Goal: Answer question/provide support

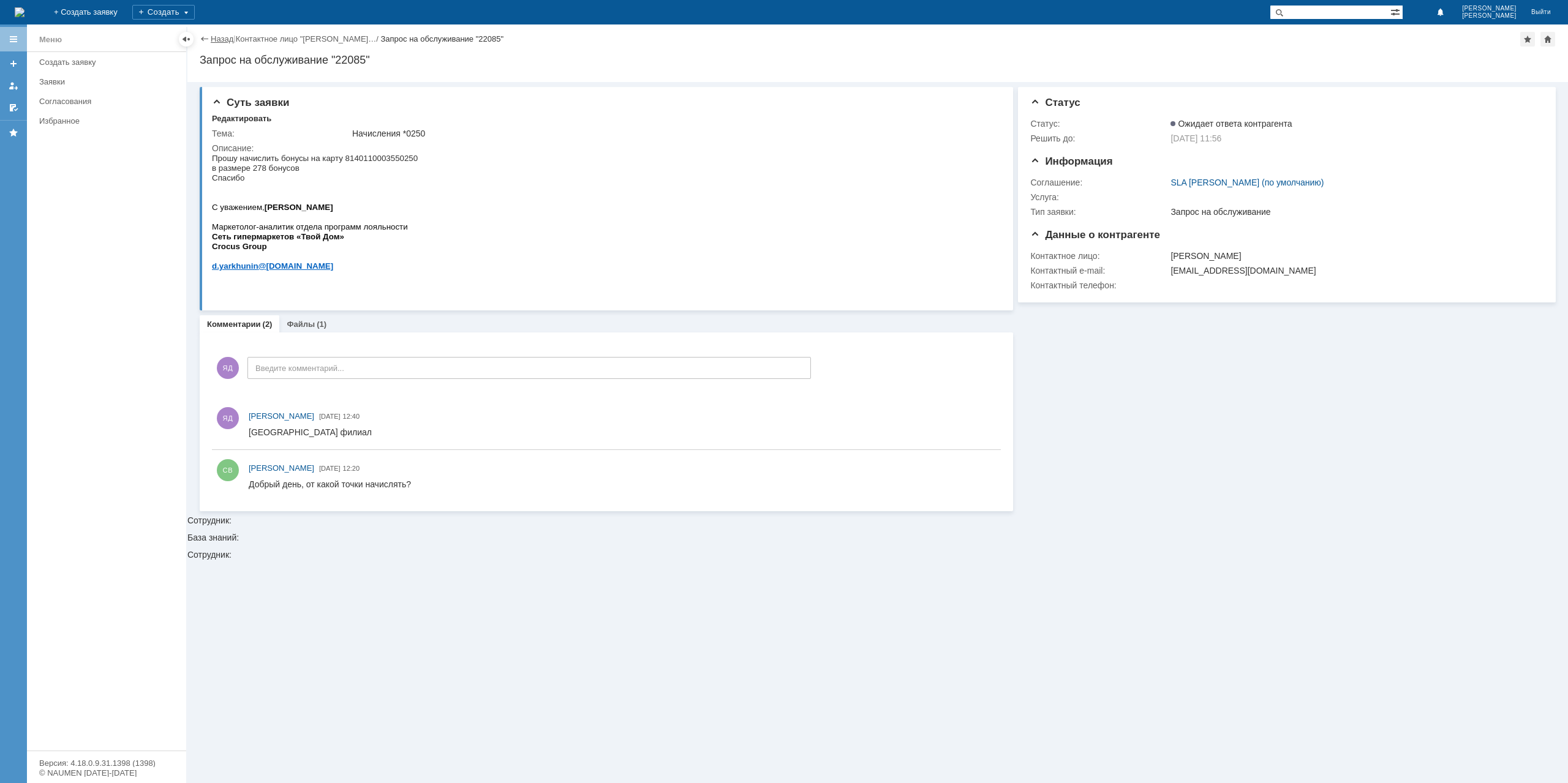
click at [213, 35] on link "Назад" at bounding box center [222, 39] width 23 height 9
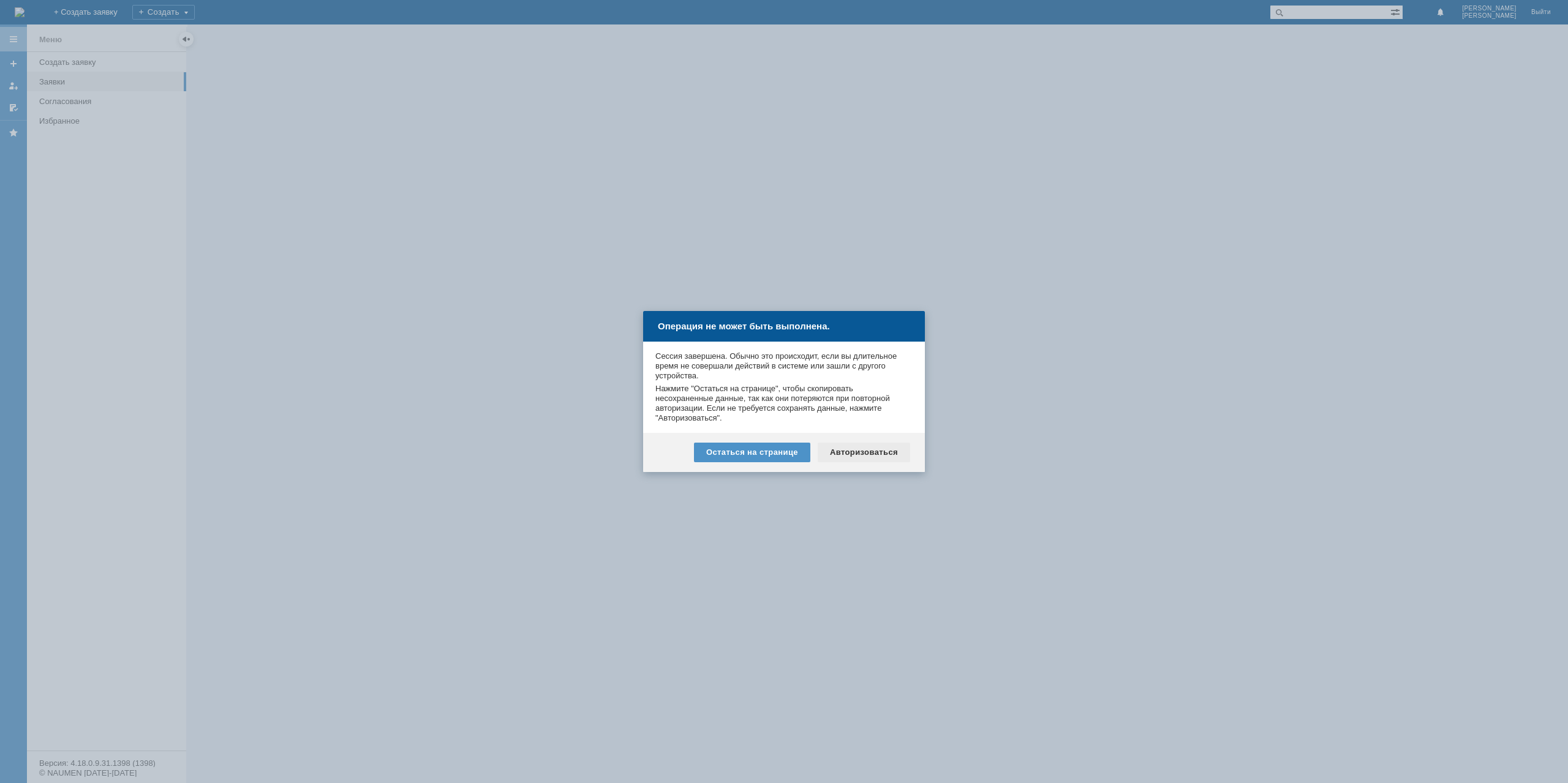
click at [878, 452] on div "Авторизоваться" at bounding box center [863, 452] width 92 height 19
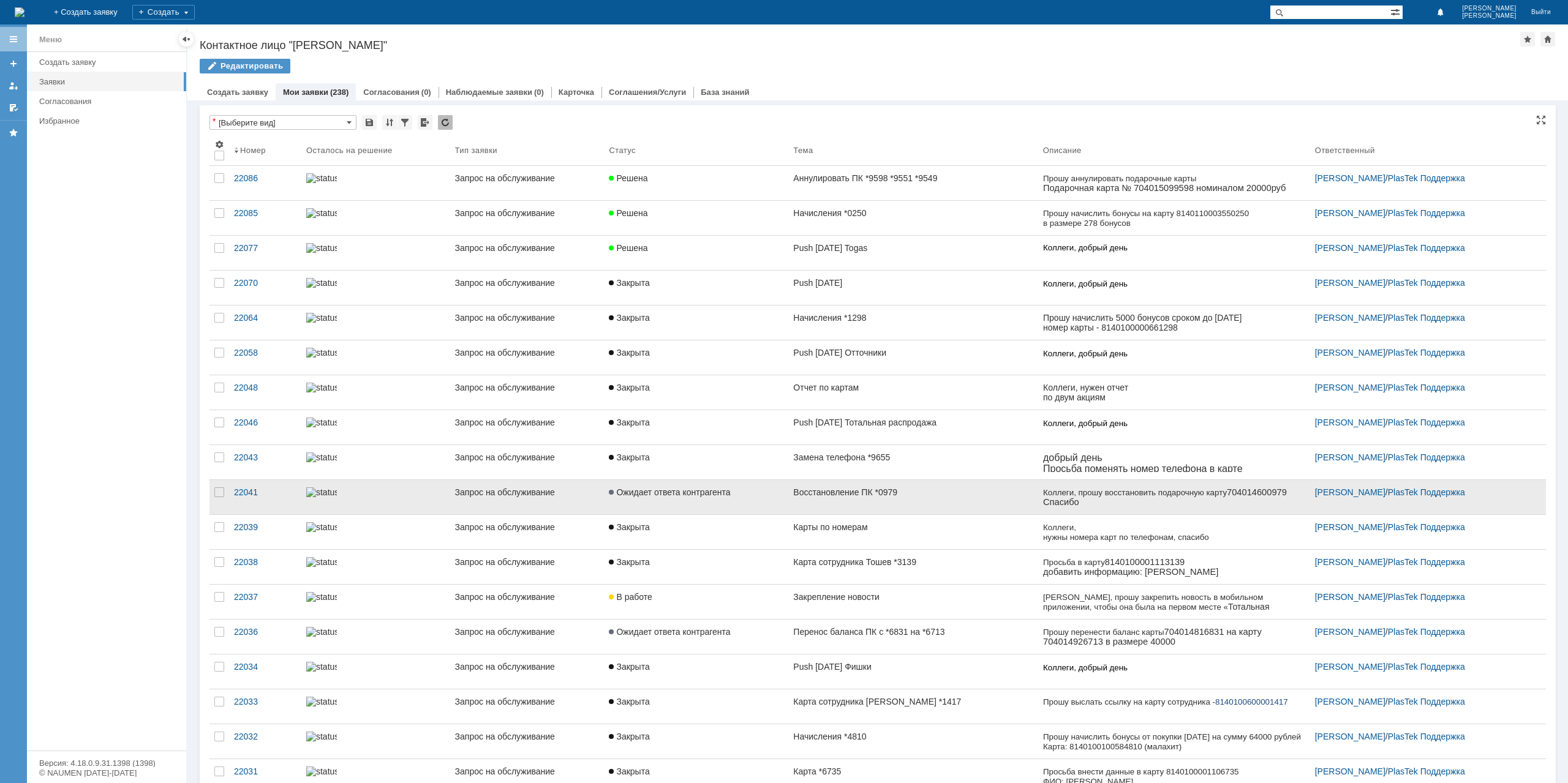
click at [935, 492] on div "Восстановление ПК *0979" at bounding box center [912, 492] width 240 height 10
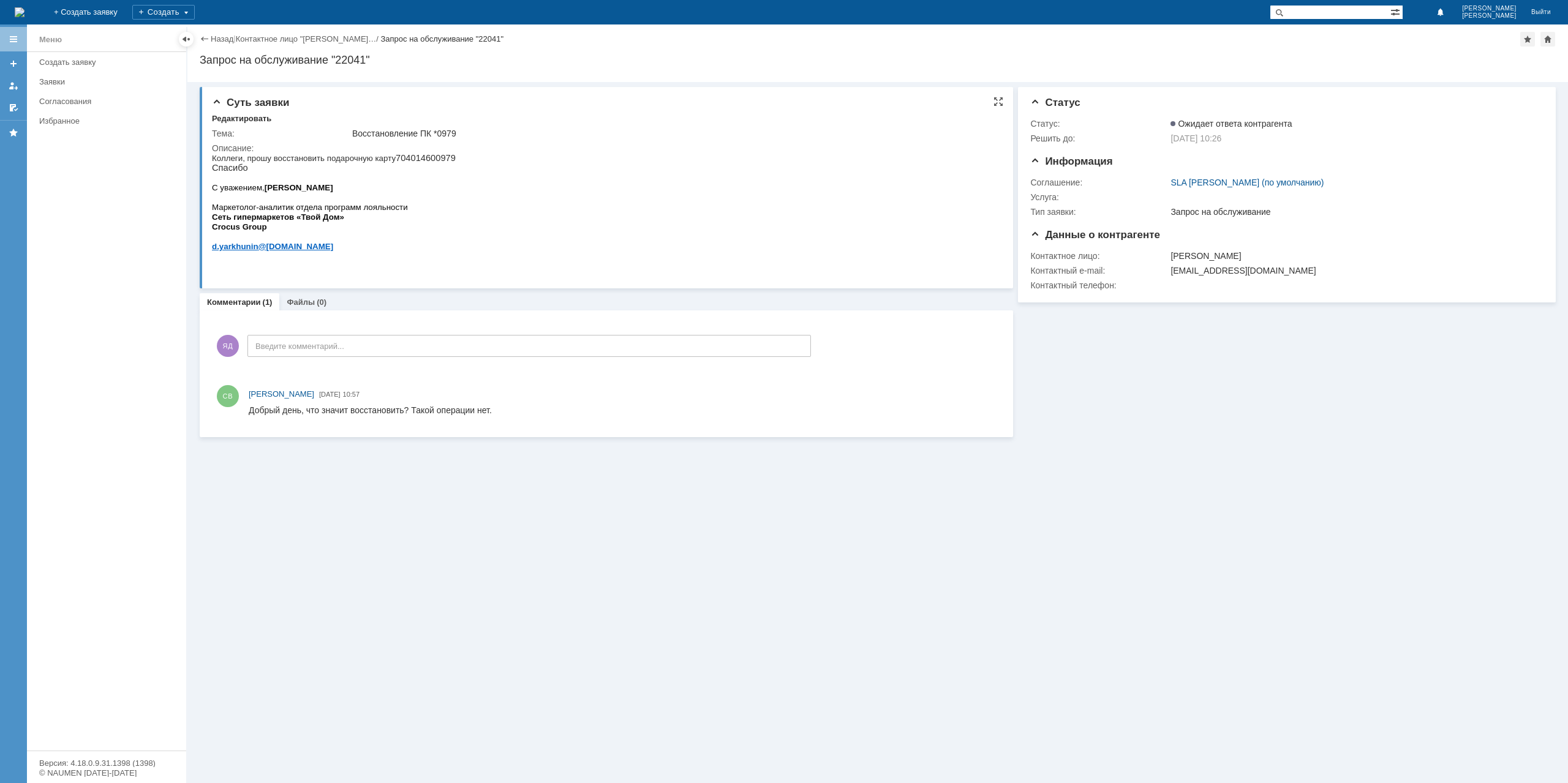
click at [445, 151] on div "Описание:" at bounding box center [603, 148] width 783 height 10
click at [439, 157] on p "Коллеги, прошу восстановить подарочную карту 704014600979 Спасибо" at bounding box center [333, 162] width 244 height 19
copy p "704014600979"
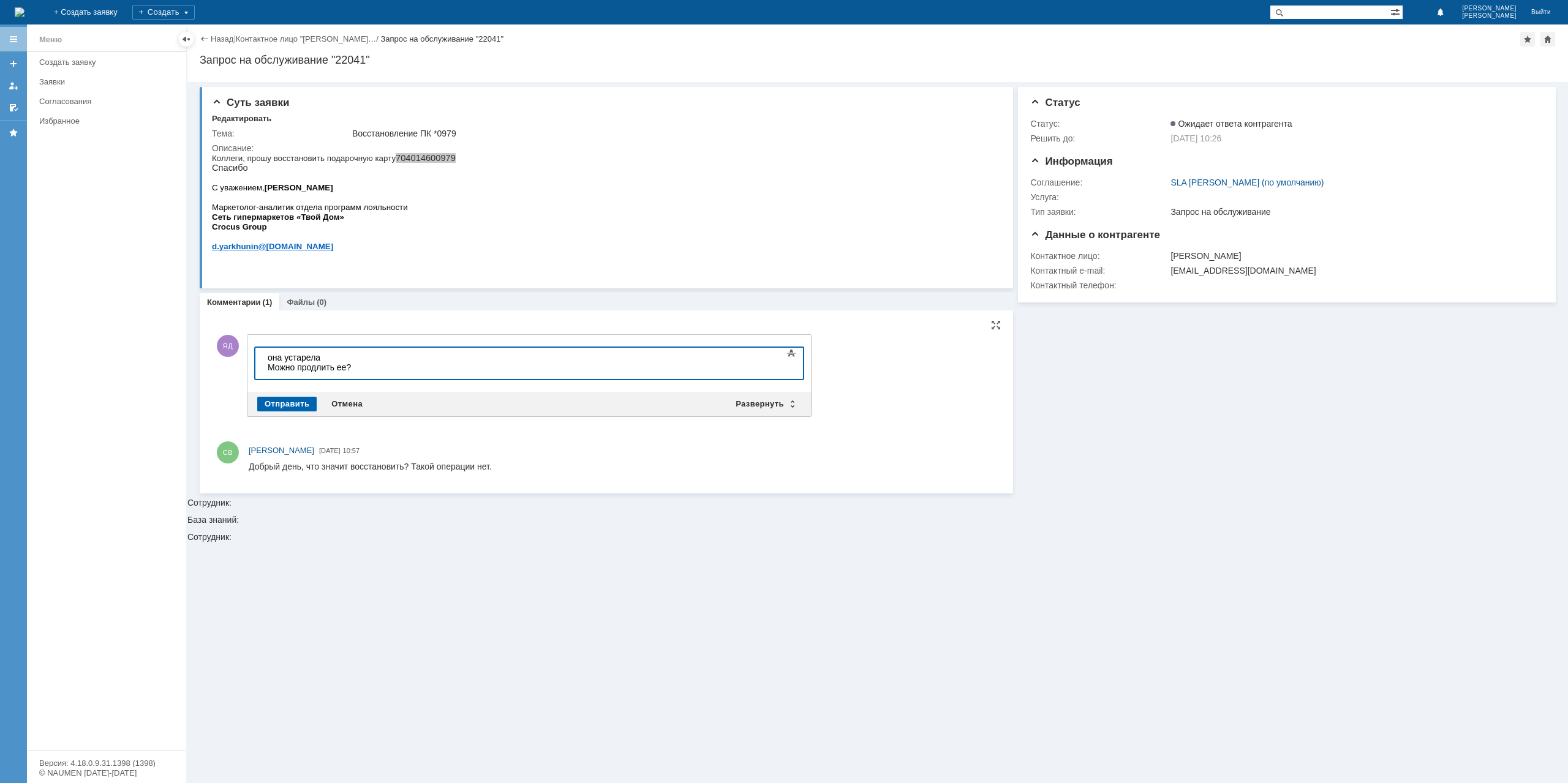
click at [301, 404] on div "Отправить" at bounding box center [287, 404] width 59 height 14
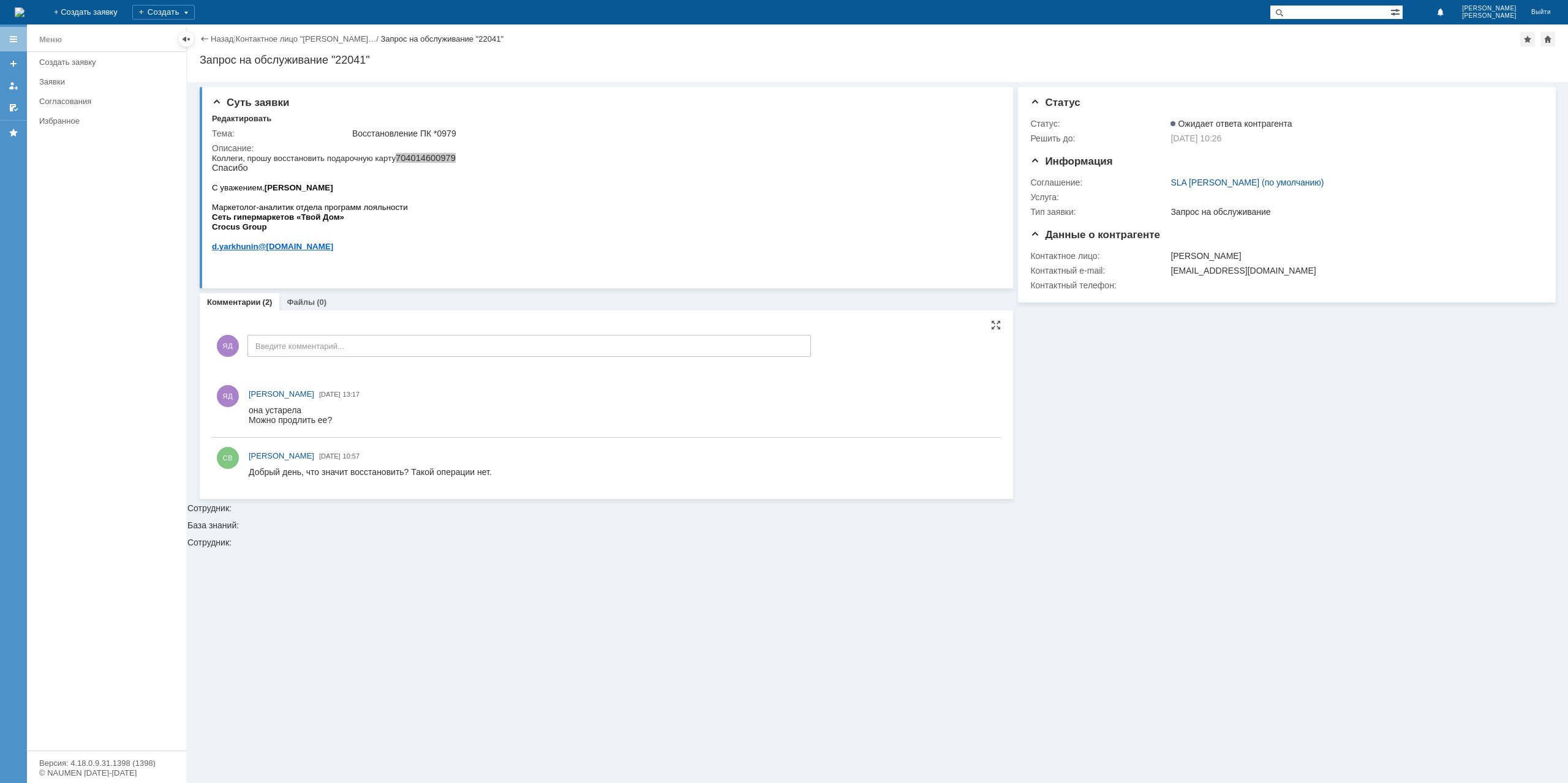
click at [209, 40] on div "Назад" at bounding box center [216, 39] width 34 height 9
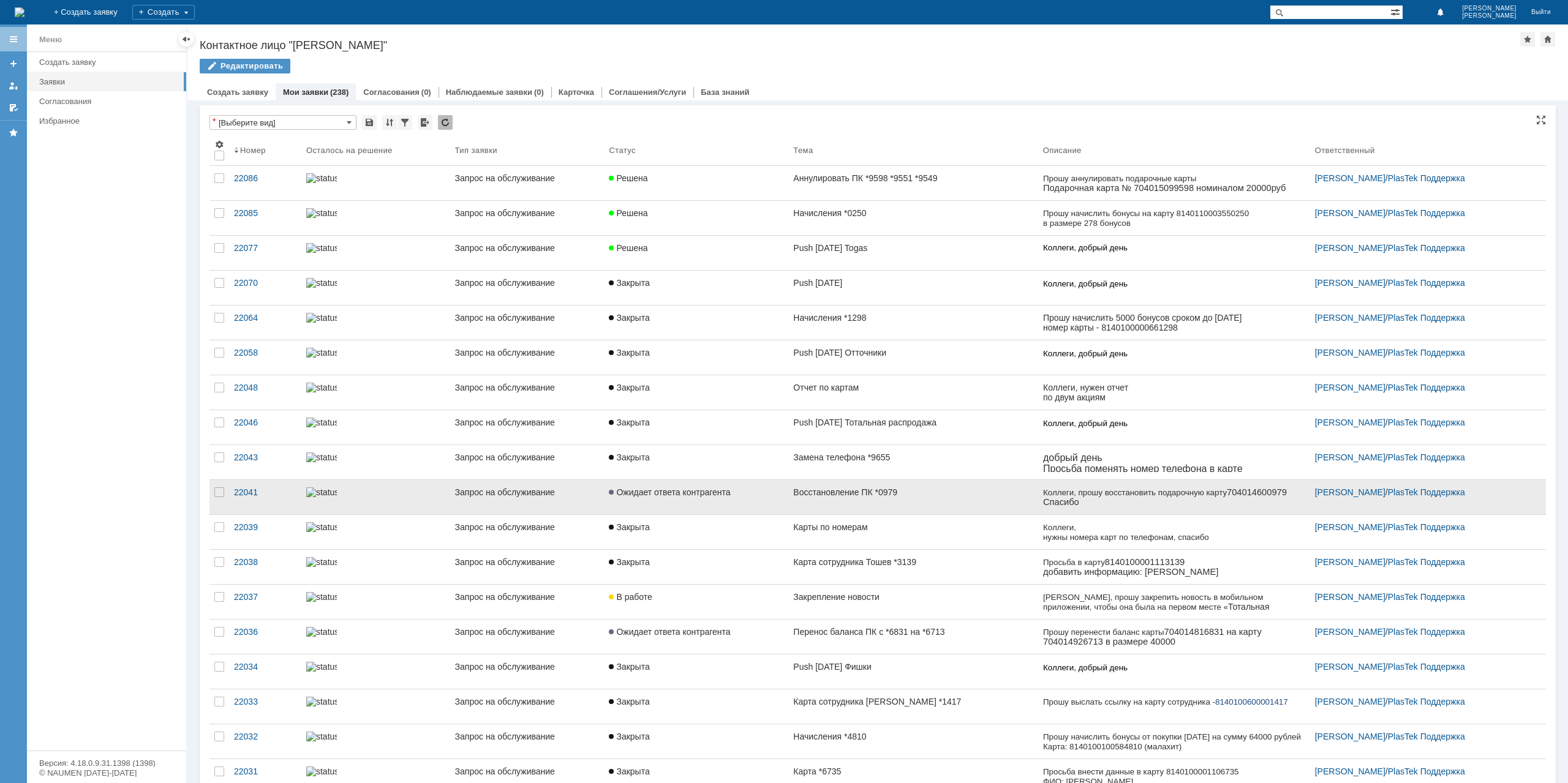
click at [721, 492] on span "Ожидает ответа контрагента" at bounding box center [669, 492] width 121 height 10
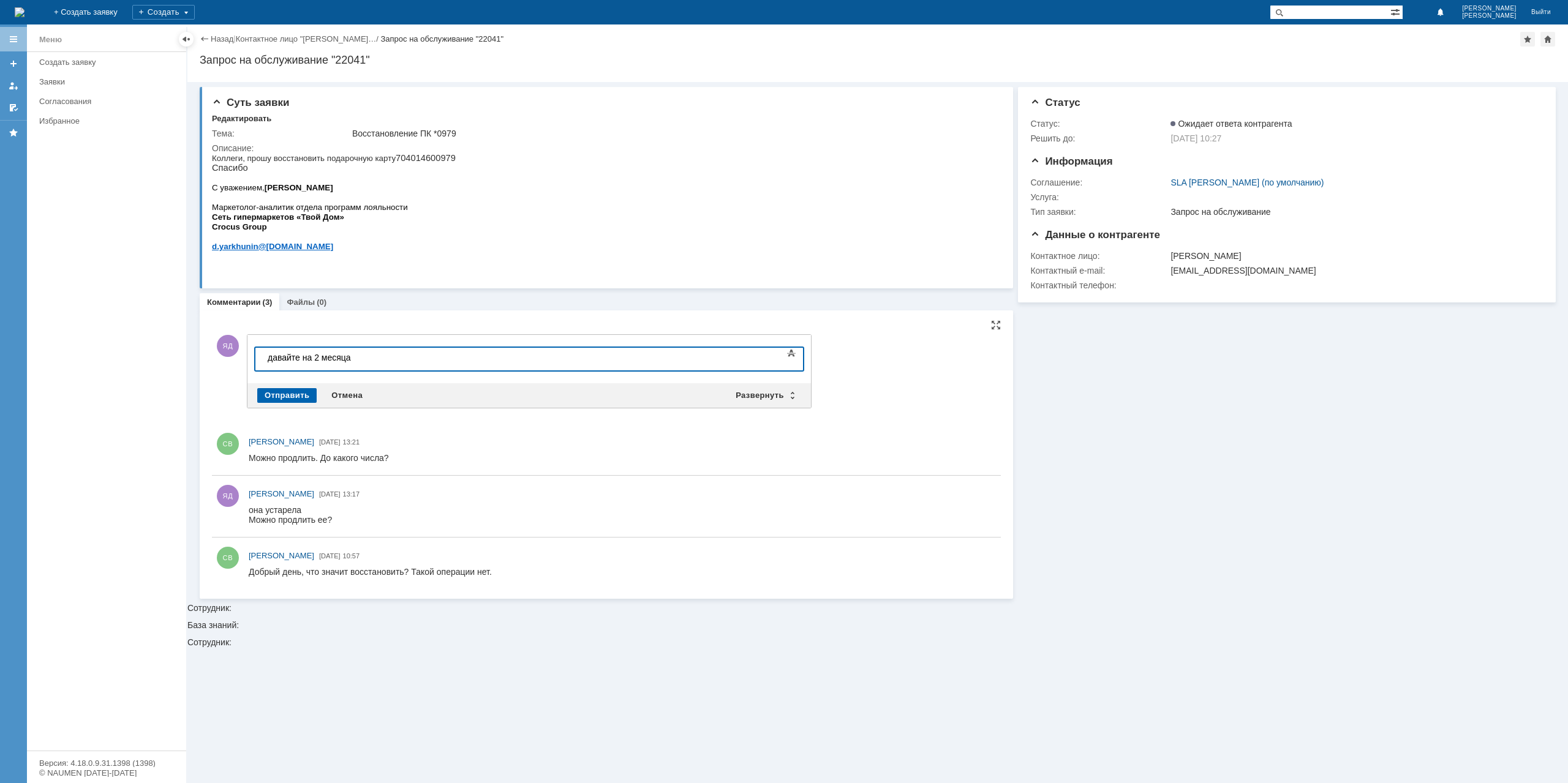
click at [296, 392] on div "Отправить" at bounding box center [287, 395] width 59 height 14
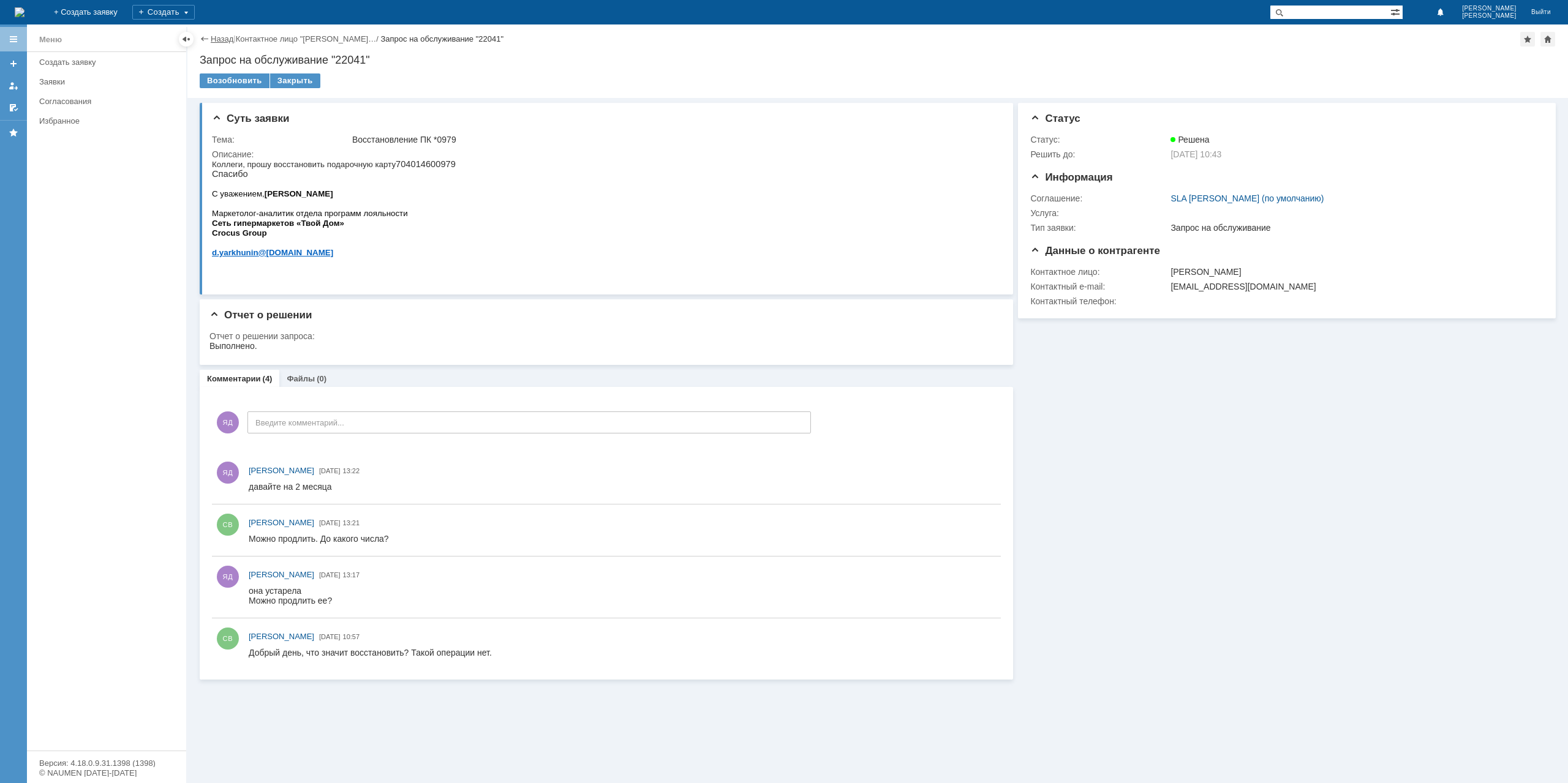
click at [224, 43] on link "Назад" at bounding box center [222, 39] width 23 height 9
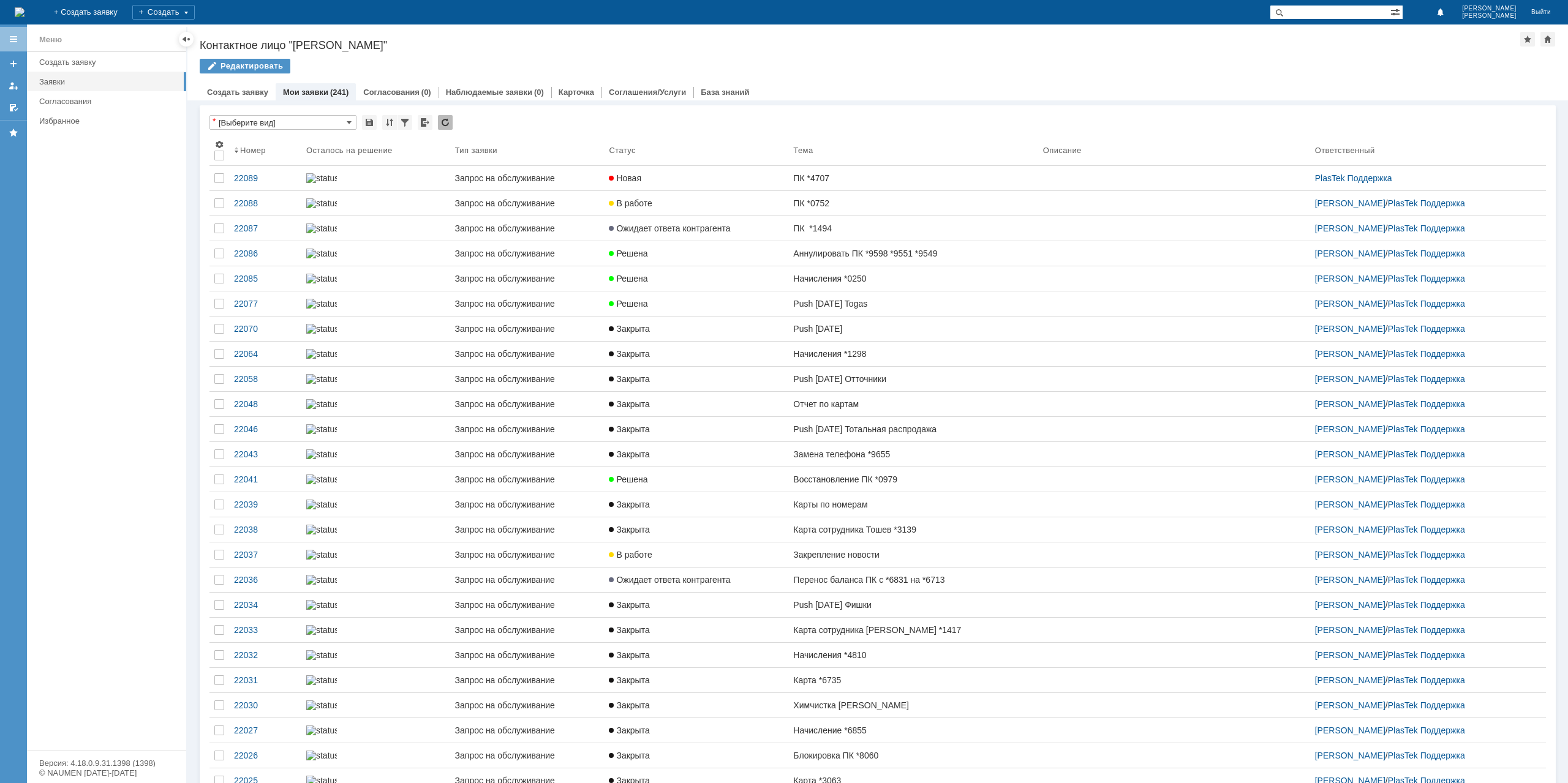
click at [729, 241] on link "Ожидает ответа контрагента" at bounding box center [696, 228] width 184 height 25
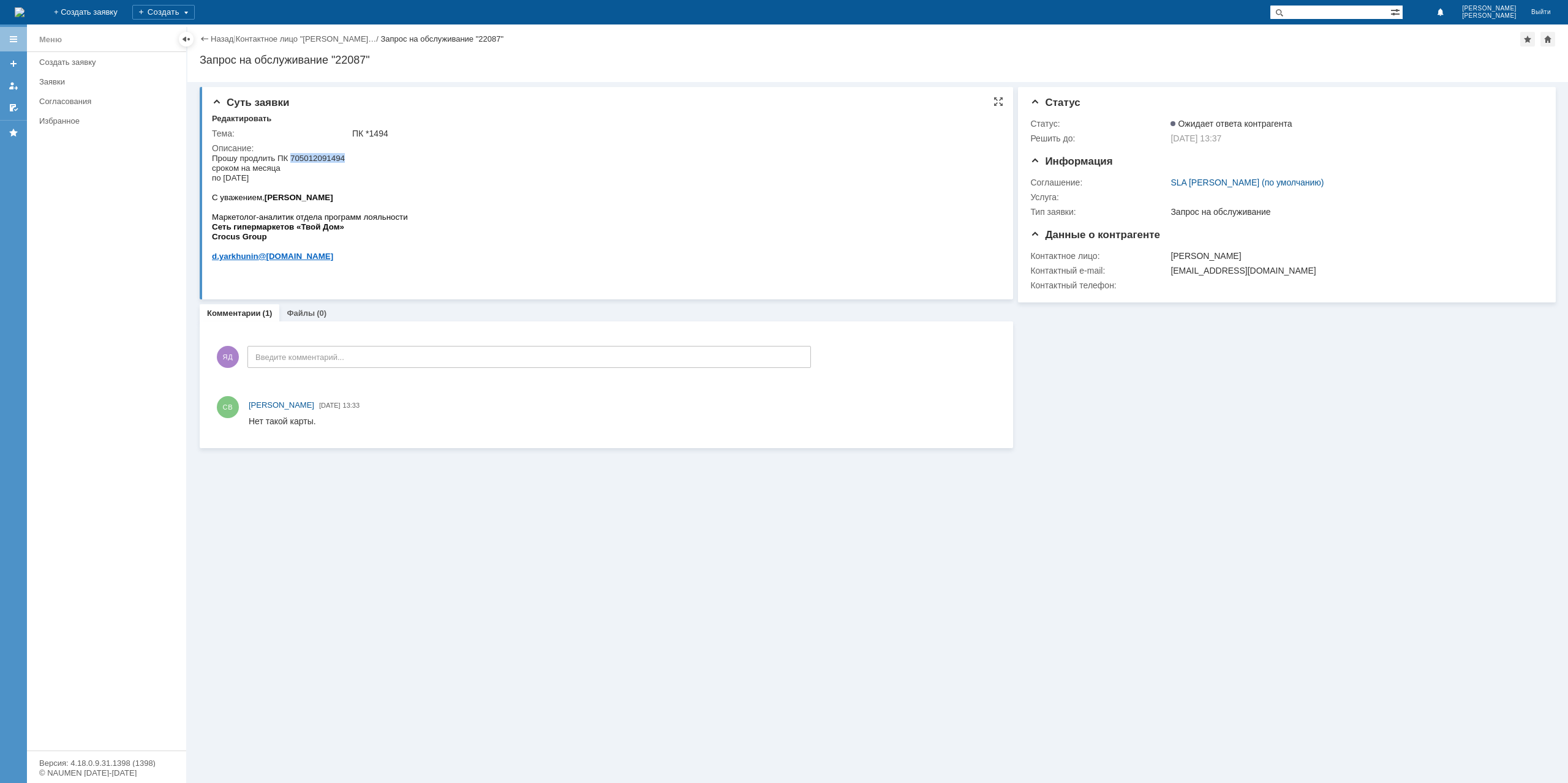
drag, startPoint x: 343, startPoint y: 156, endPoint x: 291, endPoint y: 160, distance: 52.2
click at [291, 160] on span "Прошу продлить ПК 705012091494 сроком на месяца по 16.10.25" at bounding box center [278, 168] width 133 height 29
copy span "705012091494"
click at [213, 35] on link "Назад" at bounding box center [222, 39] width 23 height 9
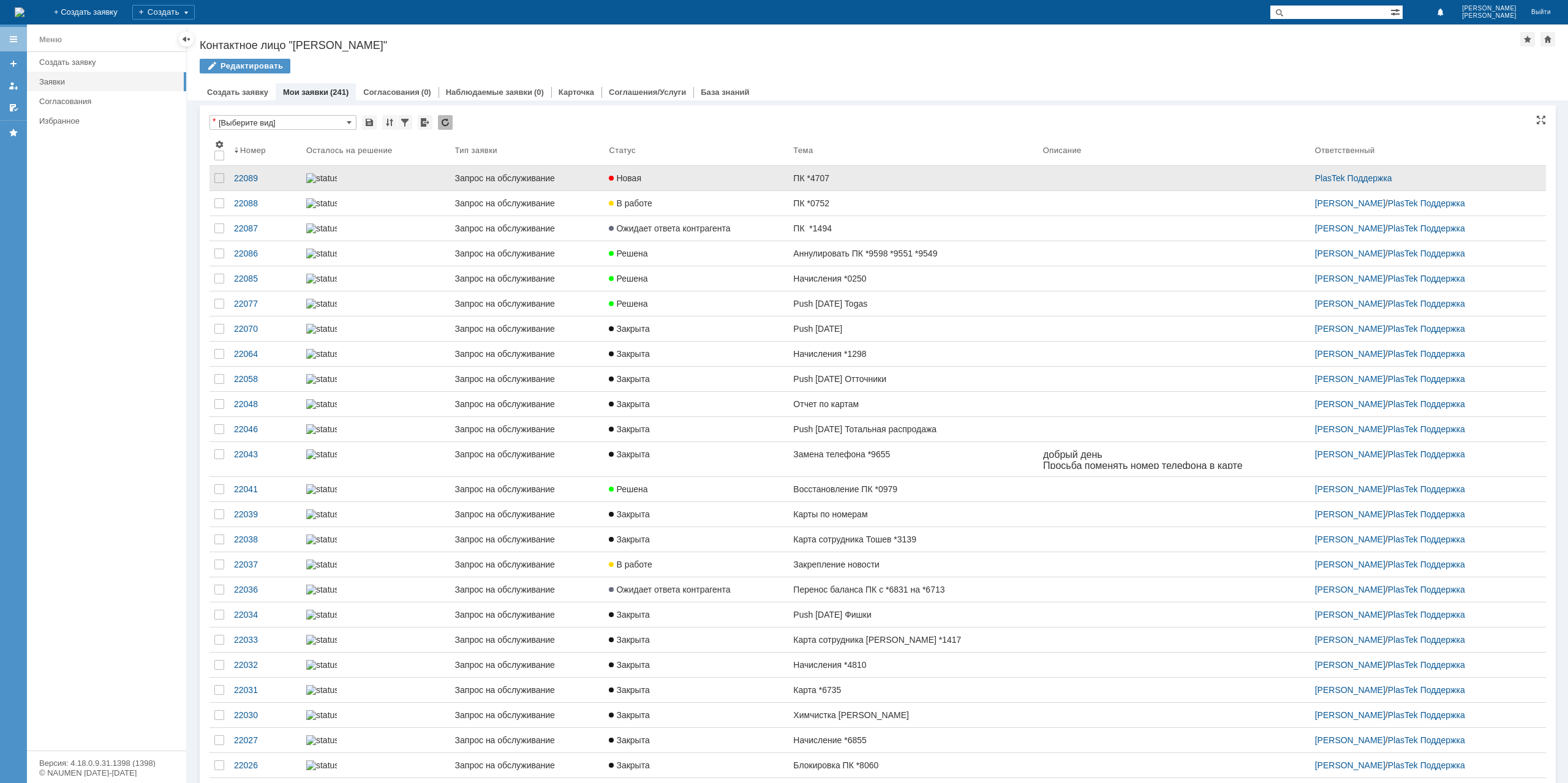
click at [678, 177] on div "Новая" at bounding box center [696, 178] width 174 height 10
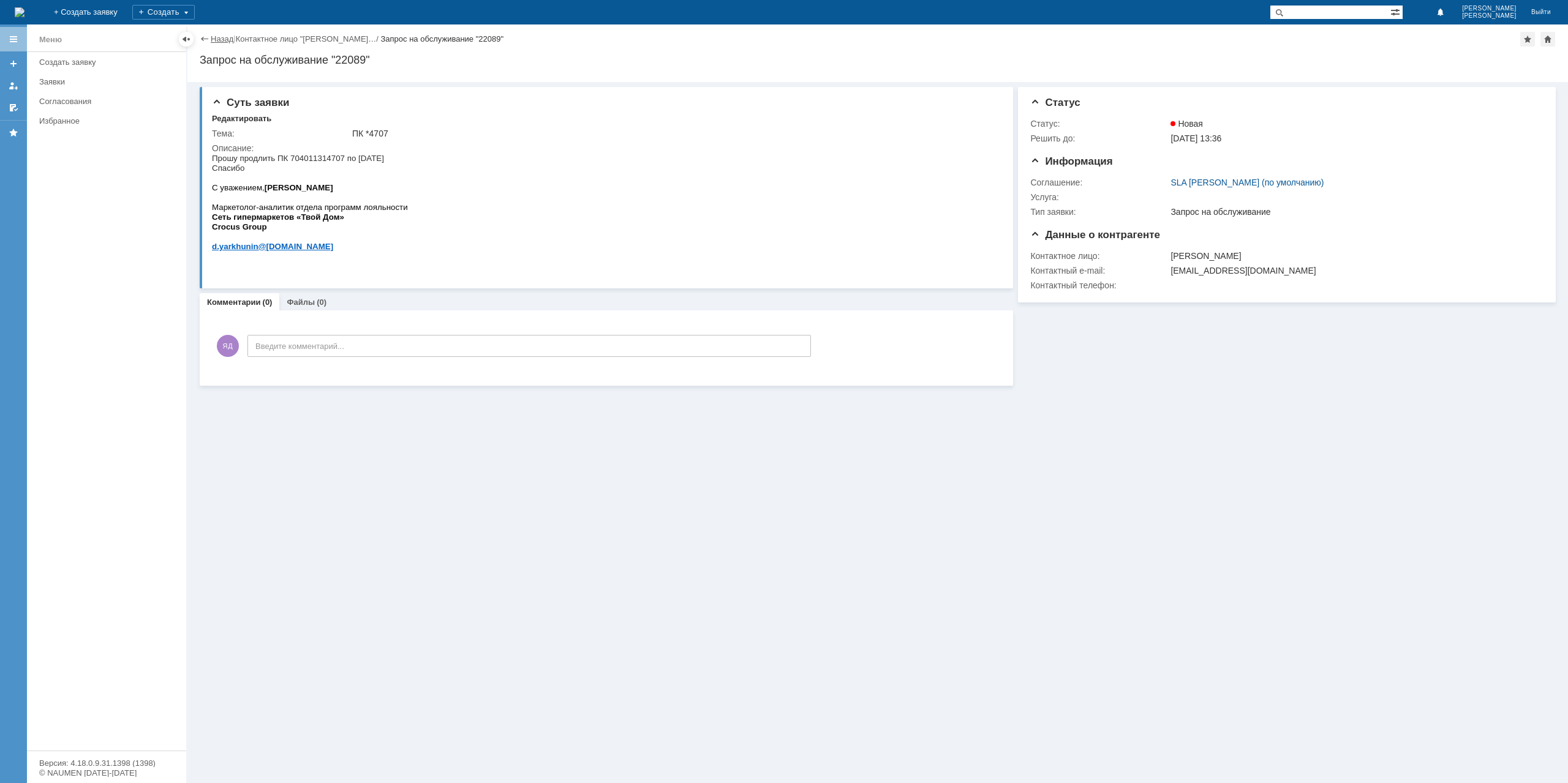
click at [223, 37] on link "Назад" at bounding box center [222, 39] width 23 height 9
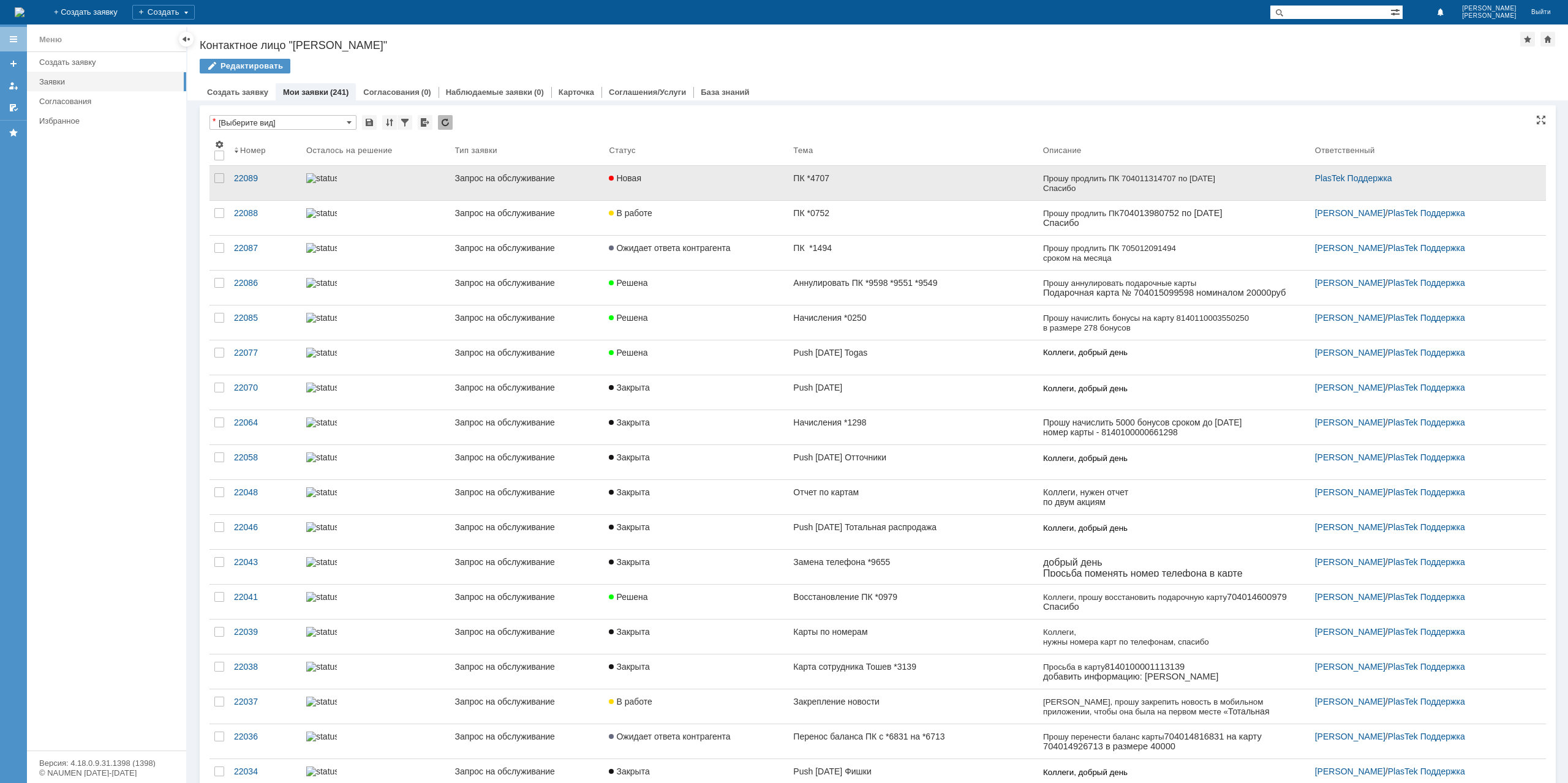
click at [770, 182] on div "Новая" at bounding box center [696, 178] width 174 height 10
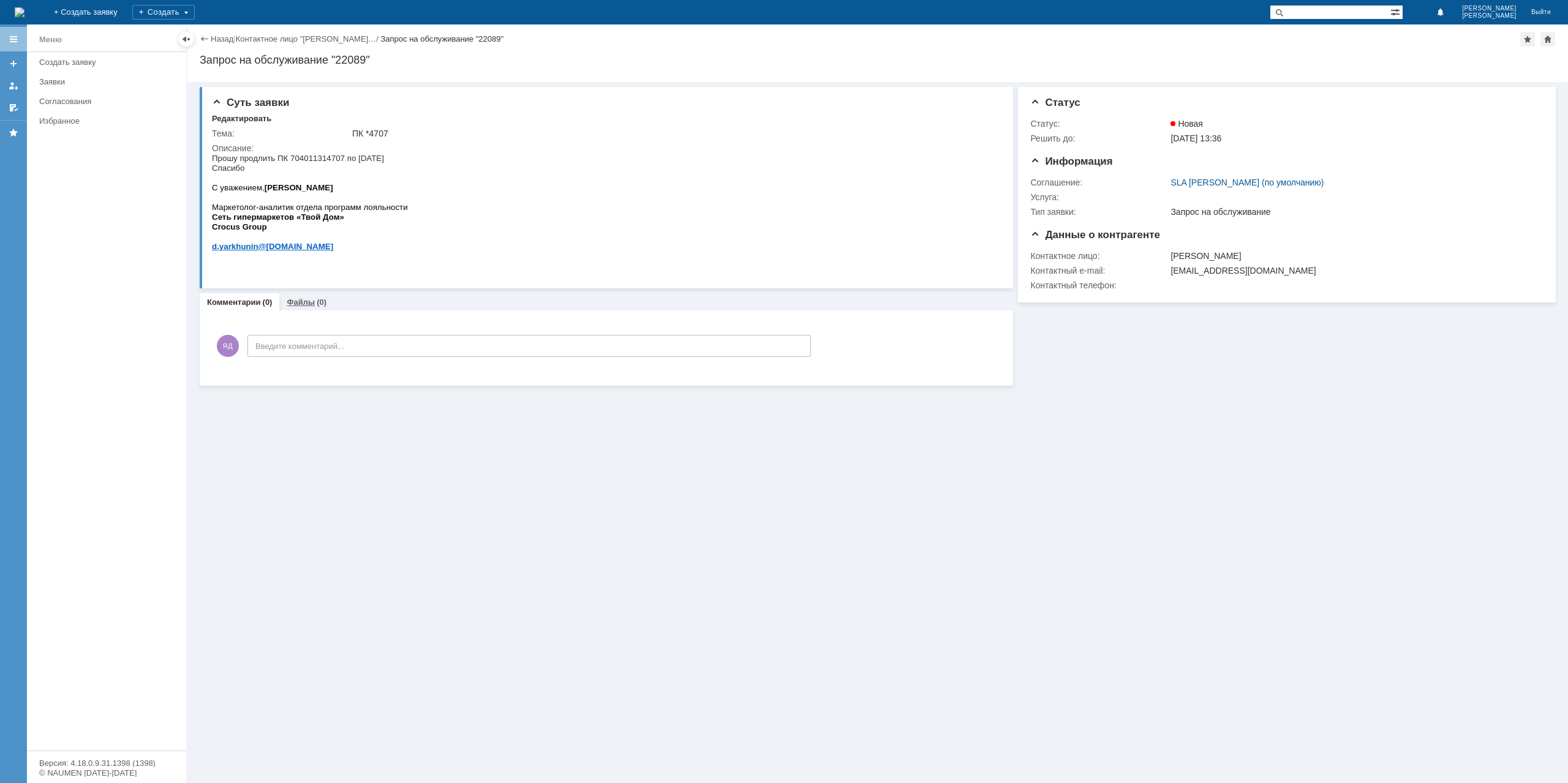
click at [299, 297] on link "Файлы" at bounding box center [301, 302] width 28 height 9
click at [238, 303] on link "Комментарии" at bounding box center [234, 302] width 54 height 9
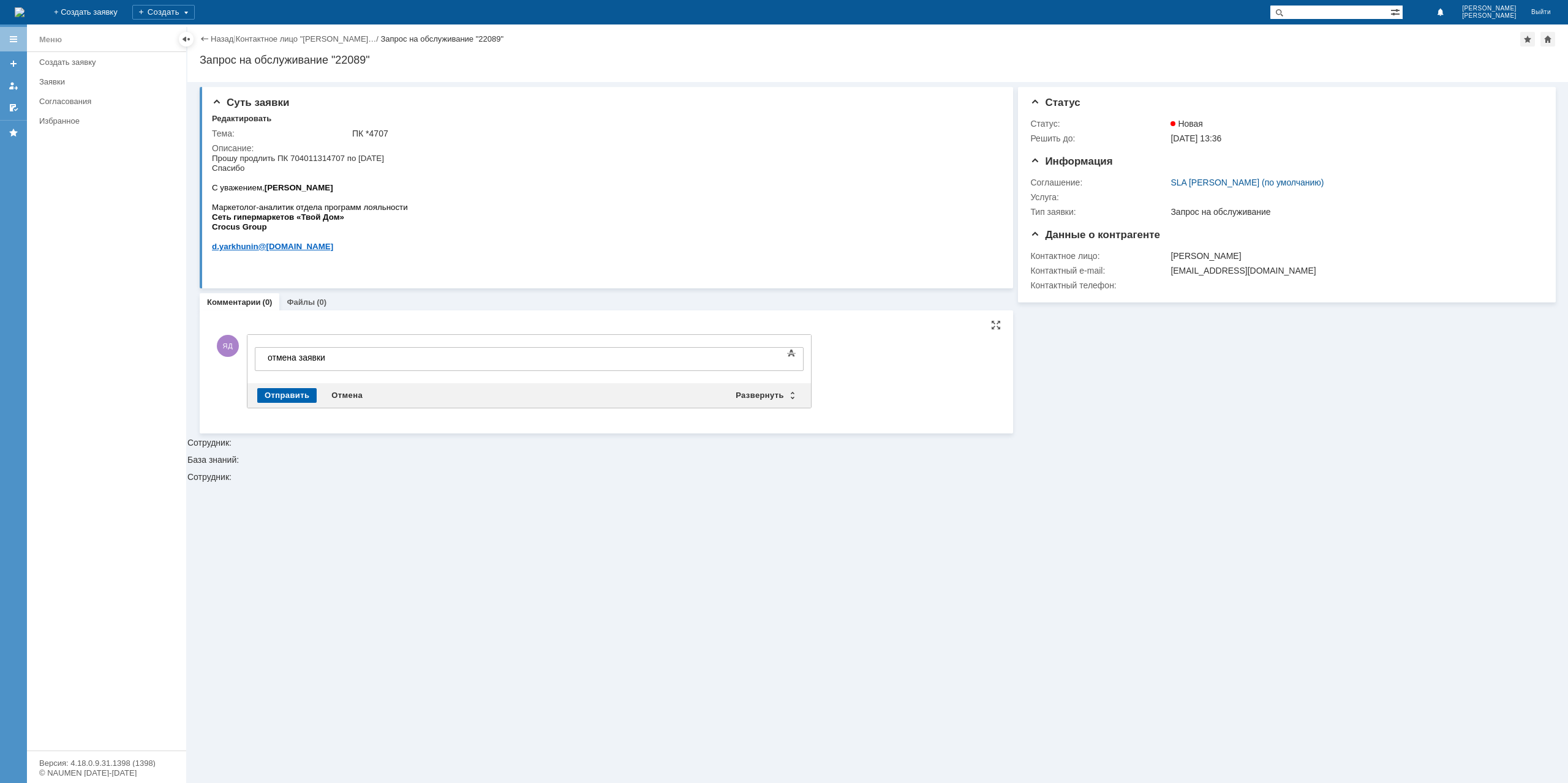
click at [288, 392] on div "Отправить" at bounding box center [287, 395] width 59 height 14
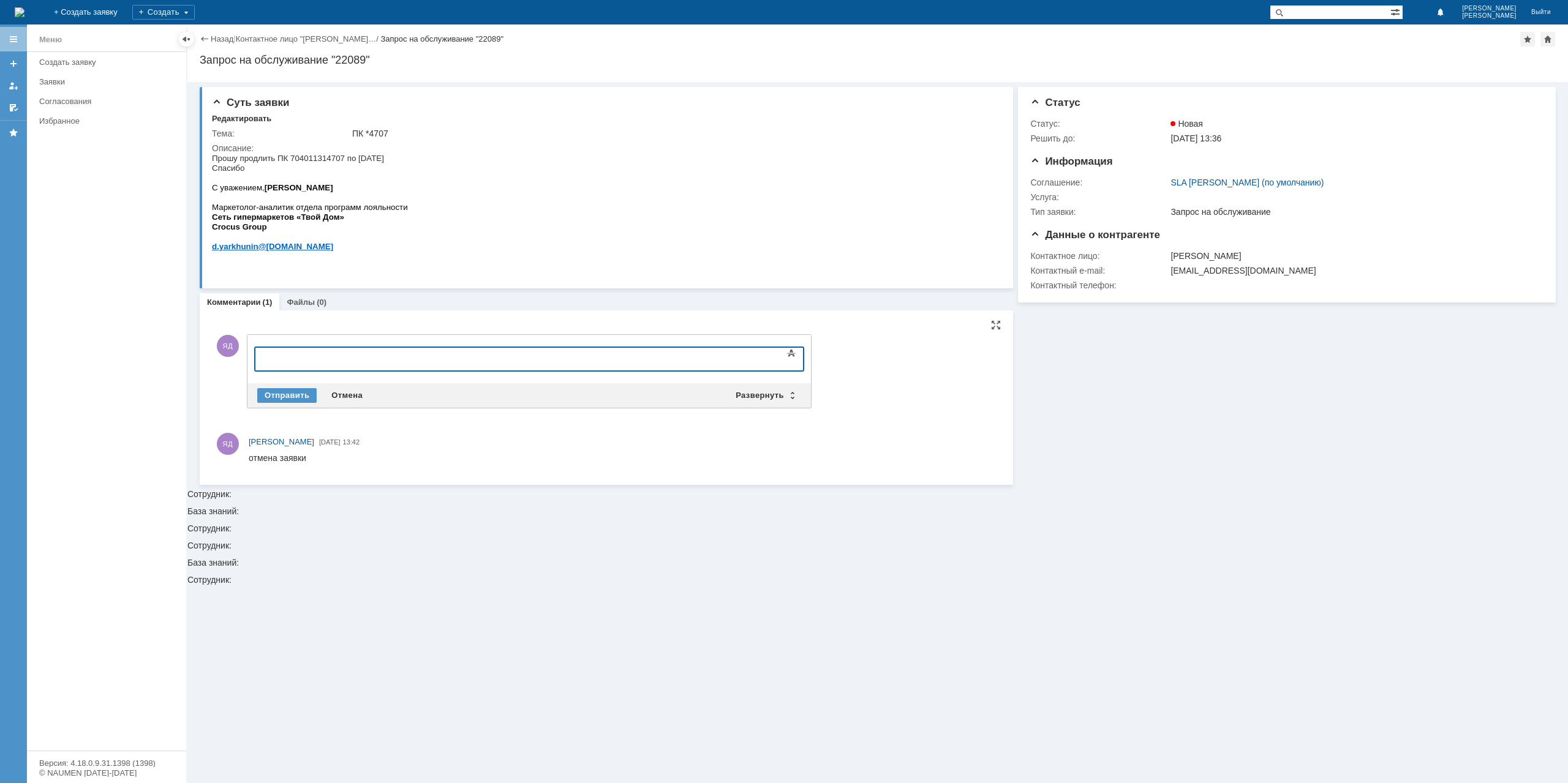
click at [316, 352] on body at bounding box center [355, 358] width 184 height 21
click at [311, 360] on div at bounding box center [354, 358] width 174 height 10
click at [317, 299] on div "(0)" at bounding box center [322, 302] width 10 height 9
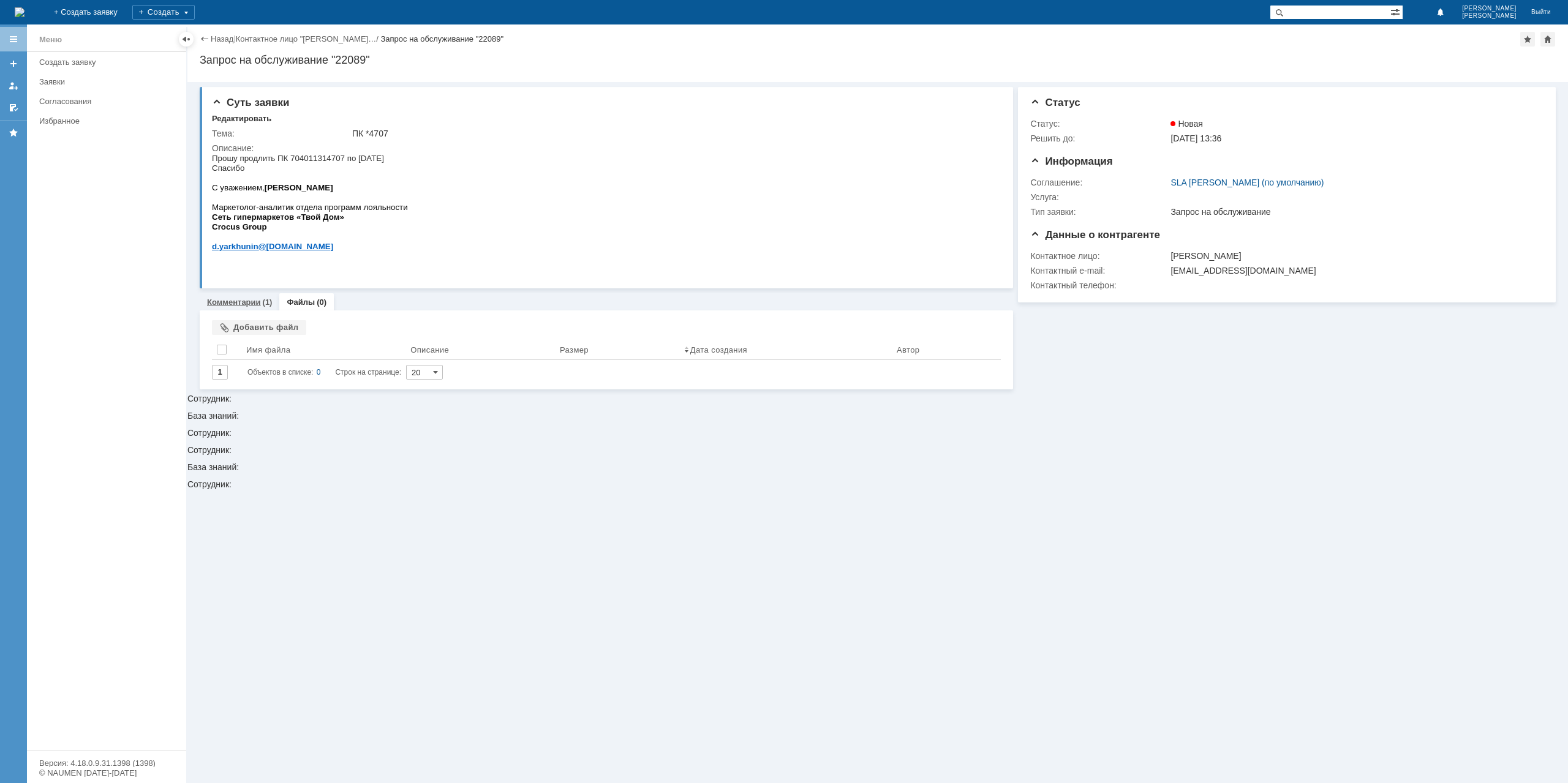
click at [244, 304] on link "Комментарии" at bounding box center [234, 302] width 54 height 9
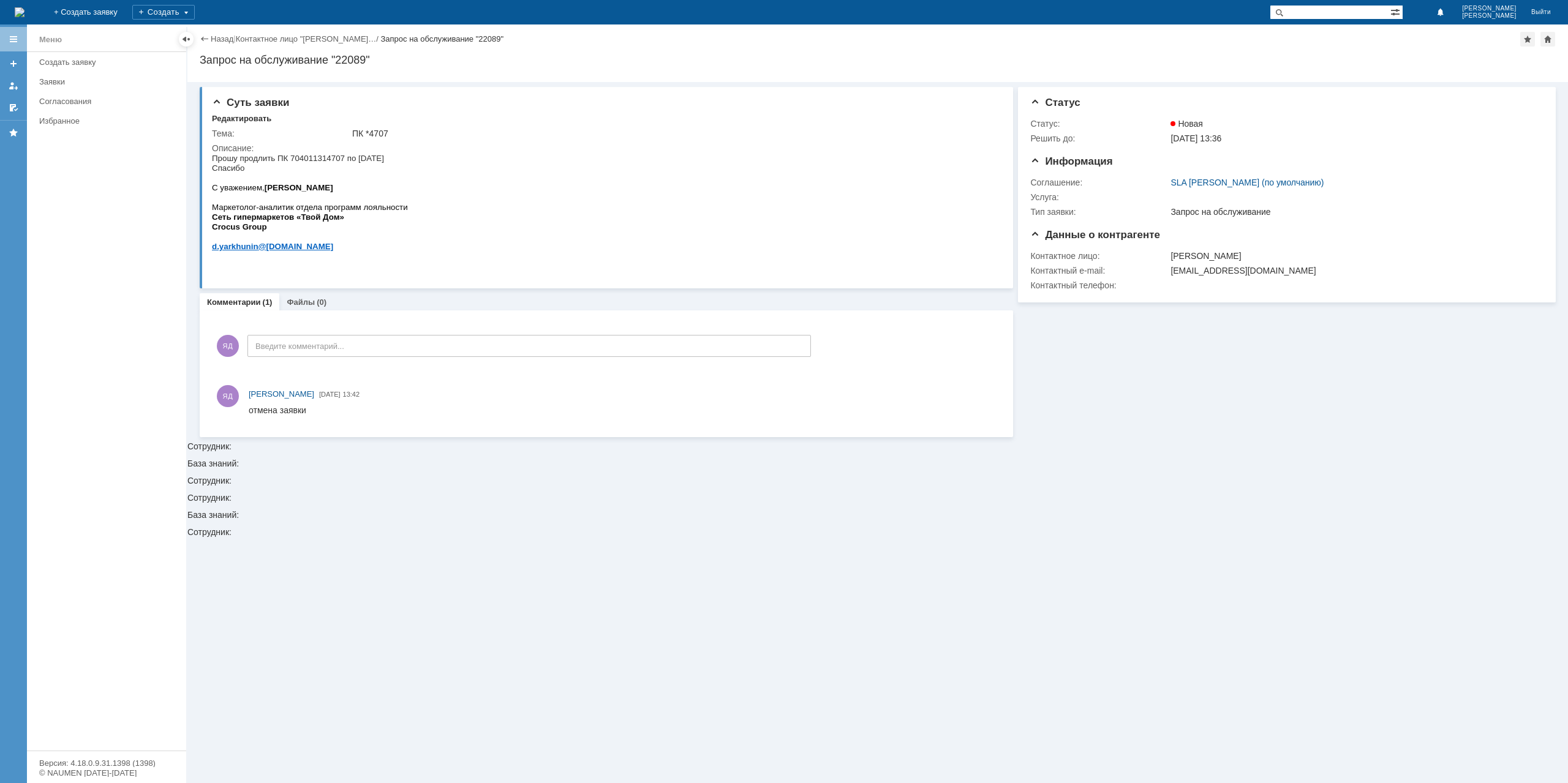
click at [223, 42] on link "Назад" at bounding box center [222, 39] width 23 height 9
